Goal: Information Seeking & Learning: Understand process/instructions

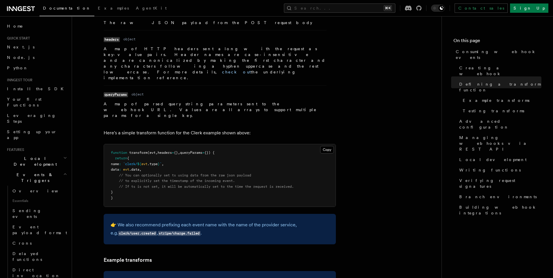
scroll to position [568, 0]
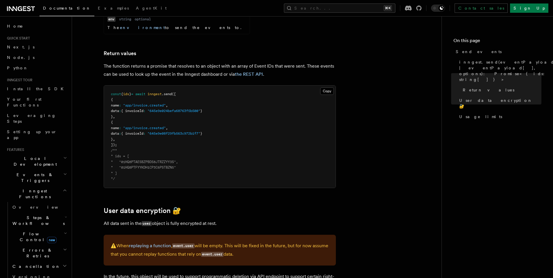
scroll to position [693, 0]
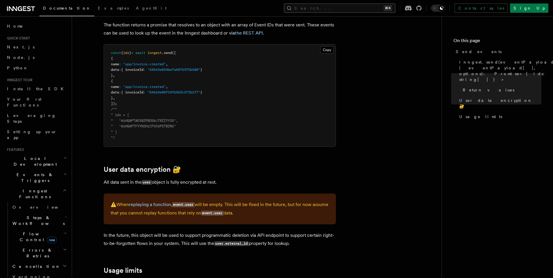
click at [396, 8] on button "Search... ⌘K" at bounding box center [340, 7] width 112 height 9
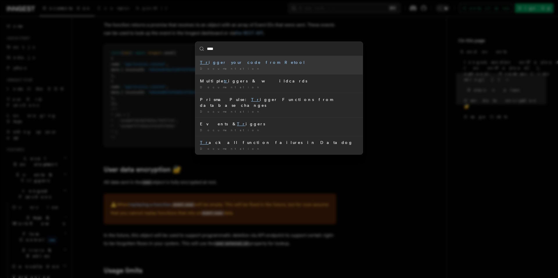
type input "*****"
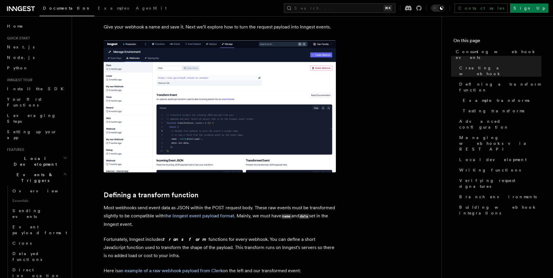
scroll to position [266, 0]
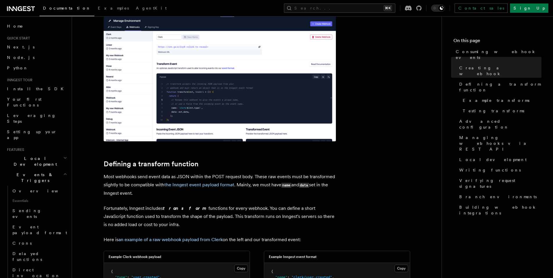
click at [363, 3] on div "Documentation Examples AgentKit Search... ⌘K Contact sales Sign Up" at bounding box center [276, 8] width 553 height 16
click at [364, 7] on button "Search... ⌘K" at bounding box center [340, 7] width 112 height 9
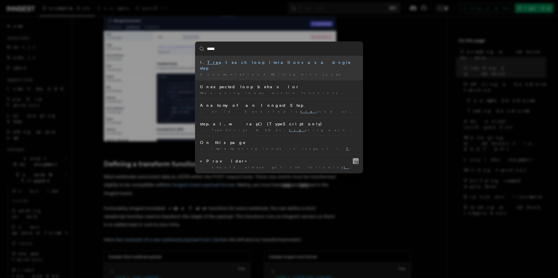
type input "******"
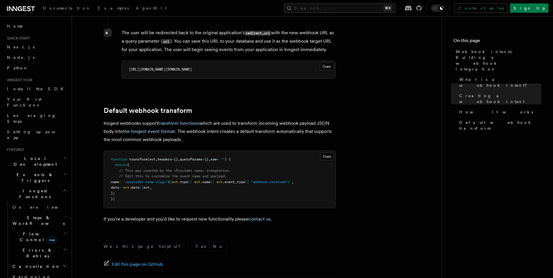
scroll to position [625, 0]
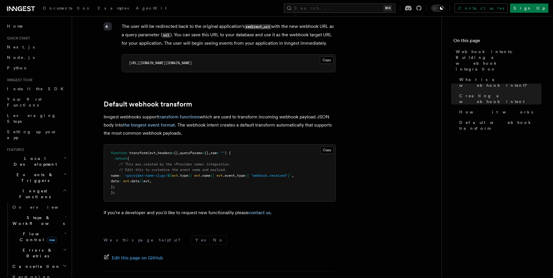
click at [188, 114] on link "transform functions" at bounding box center [179, 117] width 42 height 6
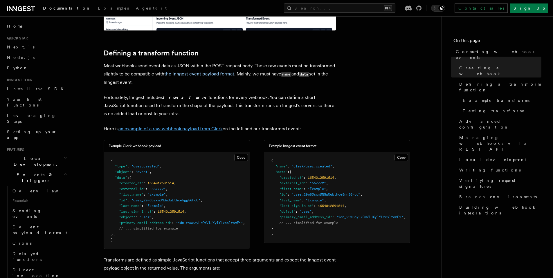
scroll to position [398, 0]
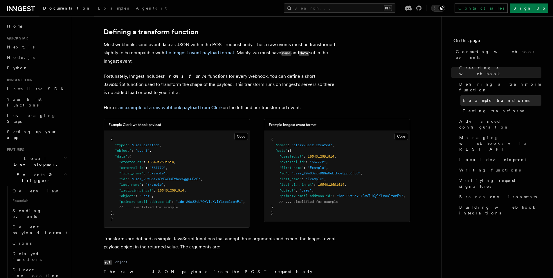
click at [494, 98] on span "Example transforms" at bounding box center [496, 101] width 67 height 6
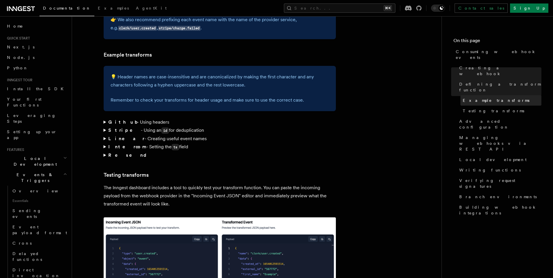
scroll to position [857, 0]
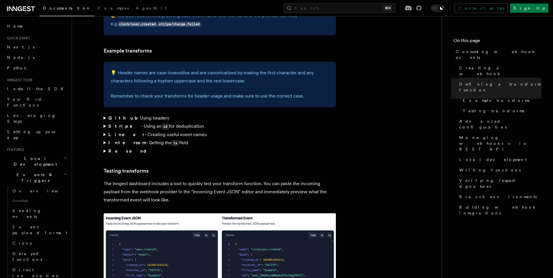
click at [106, 122] on summary "Stripe - Using an id for deduplication" at bounding box center [220, 126] width 232 height 8
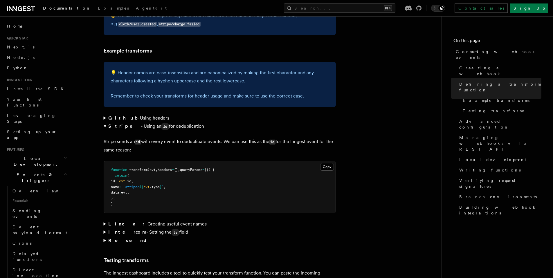
click at [104, 114] on summary "Github - Using headers" at bounding box center [220, 118] width 232 height 8
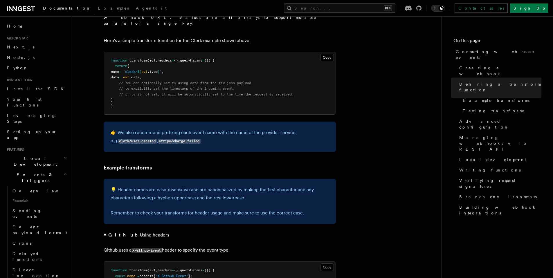
scroll to position [654, 0]
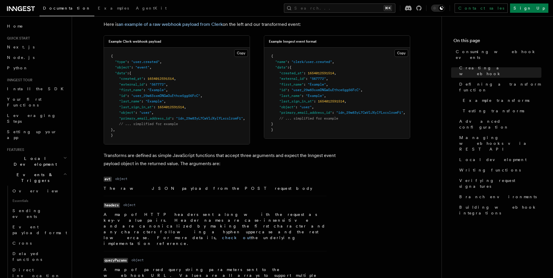
scroll to position [475, 0]
